Goal: Information Seeking & Learning: Learn about a topic

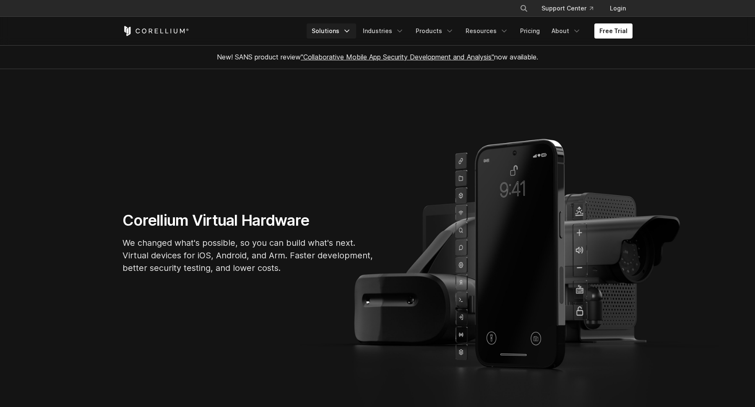
click at [349, 32] on polyline "Navigation Menu" at bounding box center [347, 31] width 4 height 2
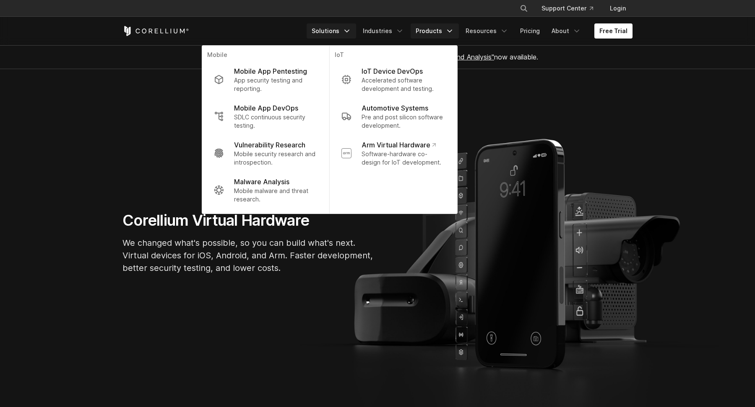
click at [451, 31] on icon "Navigation Menu" at bounding box center [449, 31] width 8 height 8
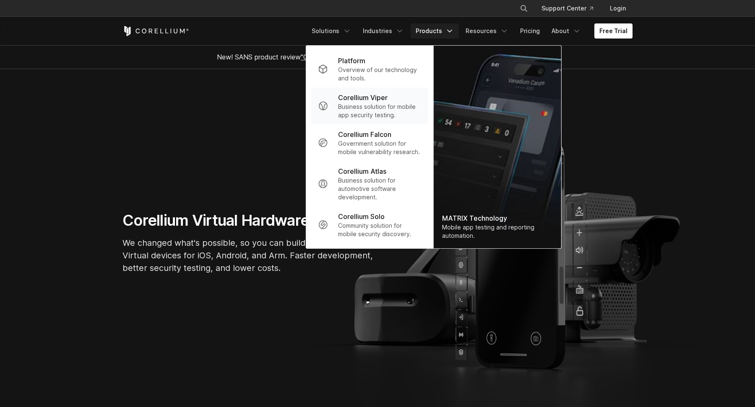
click at [358, 102] on p "Corellium Viper" at bounding box center [362, 98] width 49 height 10
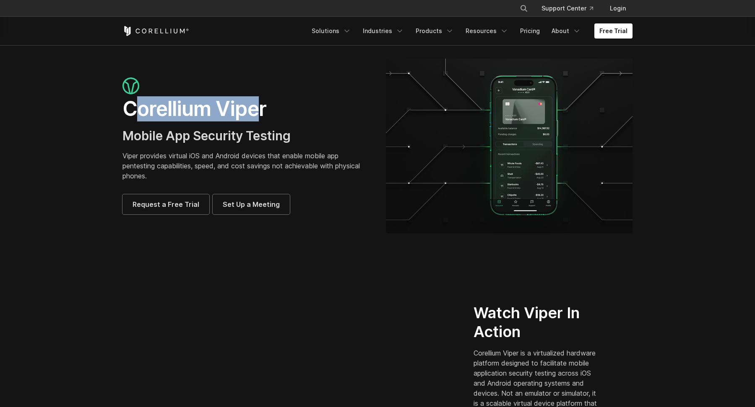
drag, startPoint x: 137, startPoint y: 109, endPoint x: 257, endPoint y: 115, distance: 120.9
click at [257, 115] on h1 "Corellium Viper" at bounding box center [245, 108] width 246 height 25
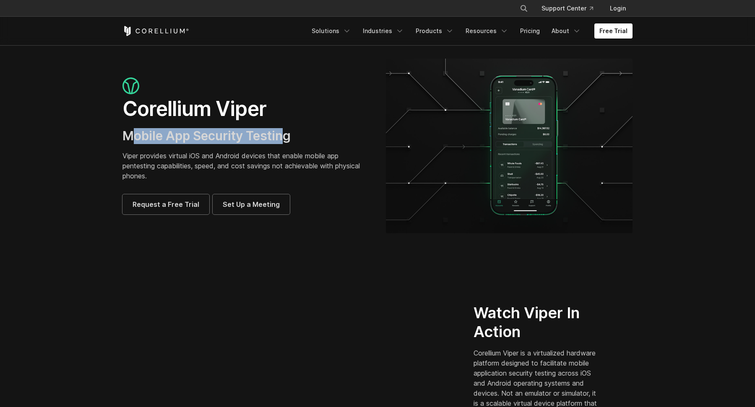
drag, startPoint x: 136, startPoint y: 136, endPoint x: 285, endPoint y: 135, distance: 149.2
click at [285, 135] on span "Mobile App Security Testing" at bounding box center [206, 135] width 168 height 15
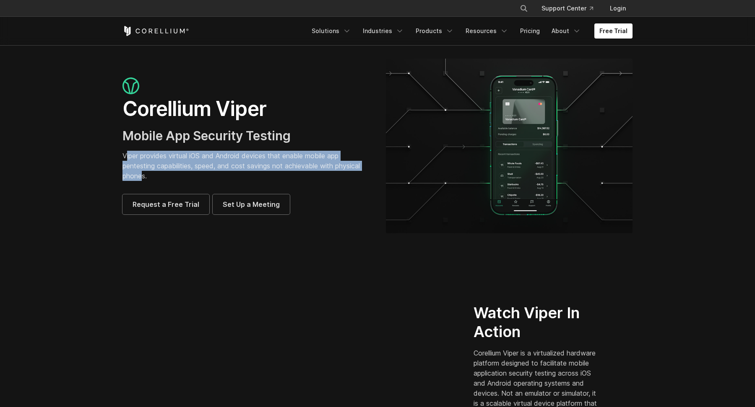
drag, startPoint x: 126, startPoint y: 156, endPoint x: 143, endPoint y: 174, distance: 24.6
click at [143, 174] on p "Viper provides virtual iOS and Android devices that enable mobile app pentestin…" at bounding box center [245, 166] width 246 height 30
click at [146, 159] on p "Viper provides virtual iOS and Android devices that enable mobile app pentestin…" at bounding box center [245, 166] width 246 height 30
drag, startPoint x: 126, startPoint y: 156, endPoint x: 144, endPoint y: 176, distance: 26.7
click at [144, 176] on p "Viper provides virtual iOS and Android devices that enable mobile app pentestin…" at bounding box center [245, 166] width 246 height 30
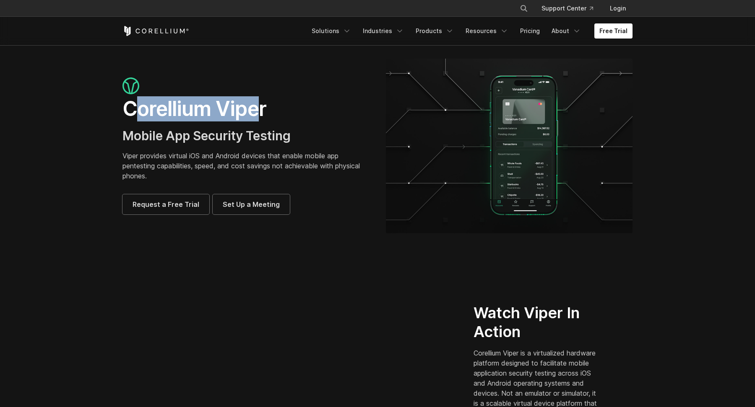
drag, startPoint x: 137, startPoint y: 113, endPoint x: 258, endPoint y: 114, distance: 121.2
click at [258, 114] on h1 "Corellium Viper" at bounding box center [245, 108] width 246 height 25
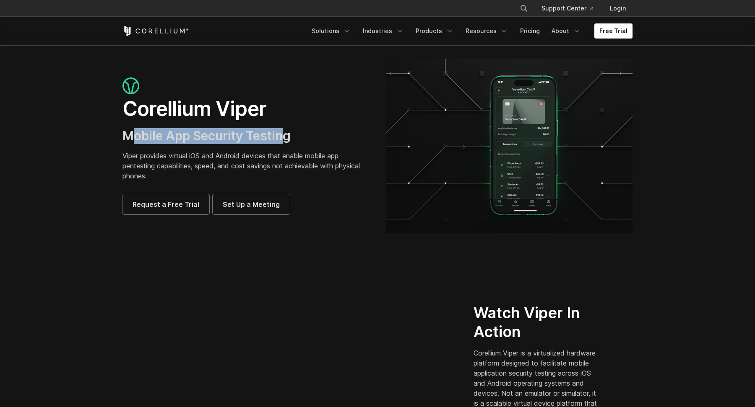
drag, startPoint x: 135, startPoint y: 137, endPoint x: 284, endPoint y: 137, distance: 149.2
click at [284, 137] on span "Mobile App Security Testing" at bounding box center [206, 135] width 168 height 15
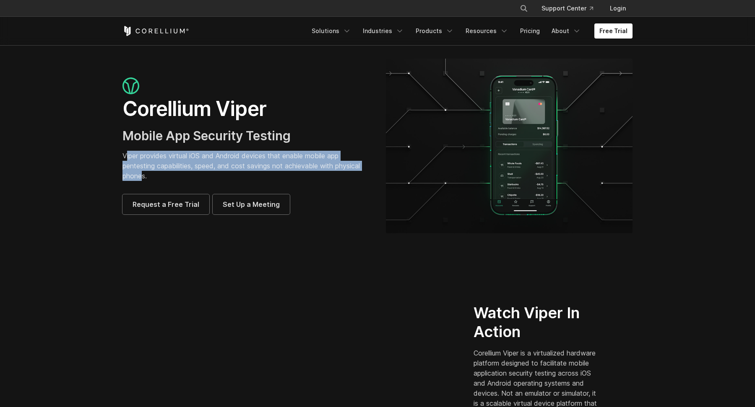
drag, startPoint x: 126, startPoint y: 156, endPoint x: 142, endPoint y: 173, distance: 23.4
click at [142, 173] on p "Viper provides virtual iOS and Android devices that enable mobile app pentestin…" at bounding box center [245, 166] width 246 height 30
click at [164, 166] on p "Viper provides virtual iOS and Android devices that enable mobile app pentestin…" at bounding box center [245, 166] width 246 height 30
